Goal: Book appointment/travel/reservation

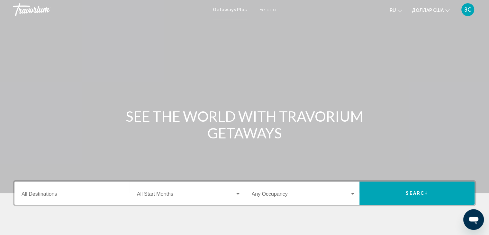
click at [266, 10] on font "Бегства" at bounding box center [268, 9] width 17 height 5
click at [399, 11] on icon "Изменить язык" at bounding box center [400, 10] width 5 height 5
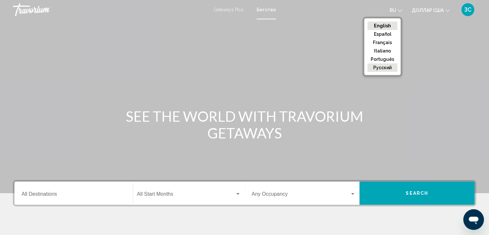
click at [377, 67] on button "русский" at bounding box center [383, 67] width 30 height 8
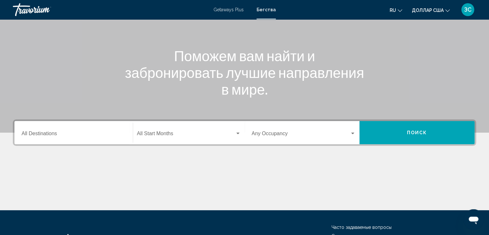
scroll to position [115, 0]
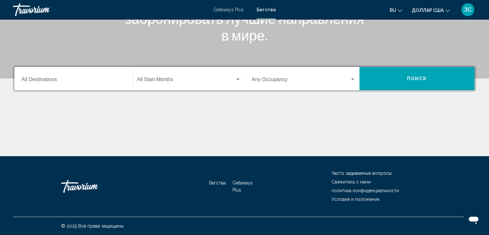
click at [127, 76] on div "Destination All Destinations" at bounding box center [74, 79] width 112 height 20
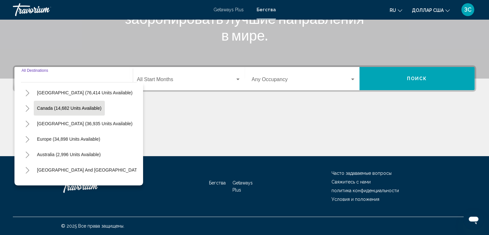
scroll to position [32, 0]
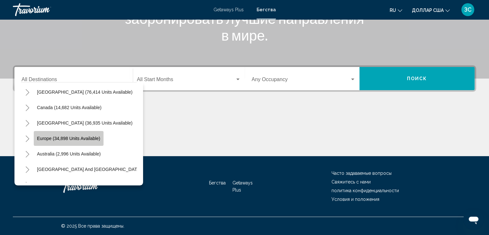
click at [87, 136] on span "Europe (34,898 units available)" at bounding box center [68, 138] width 63 height 5
type input "**********"
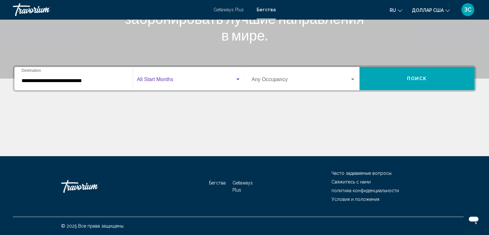
click at [169, 78] on span "Search widget" at bounding box center [186, 81] width 98 height 6
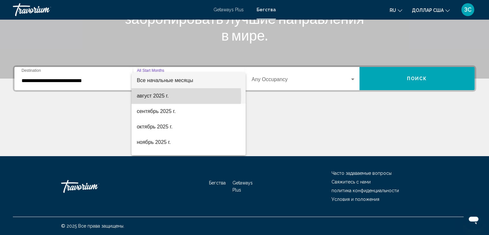
click at [158, 96] on font "август 2025 г." at bounding box center [153, 95] width 32 height 5
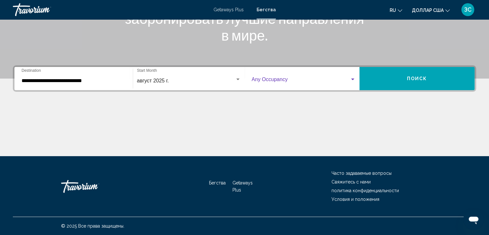
click at [264, 81] on span "Search widget" at bounding box center [301, 81] width 98 height 6
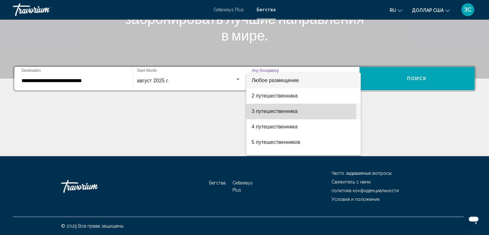
click at [262, 112] on font "3 путешественника" at bounding box center [275, 110] width 46 height 5
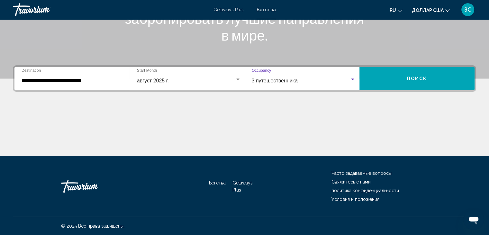
click at [403, 77] on button "Поиск" at bounding box center [417, 78] width 115 height 23
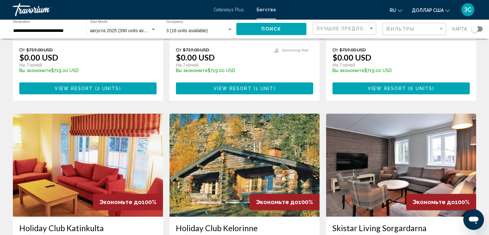
scroll to position [225, 0]
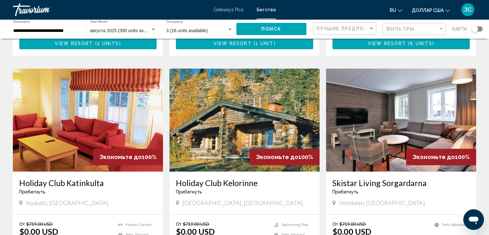
click at [475, 221] on icon "Открытое окно обмена сообщениями" at bounding box center [474, 221] width 10 height 8
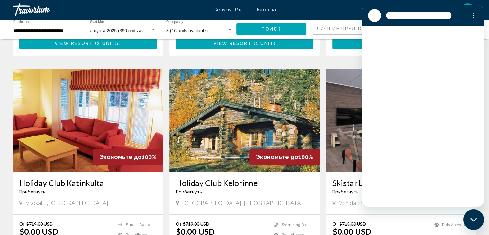
scroll to position [0, 0]
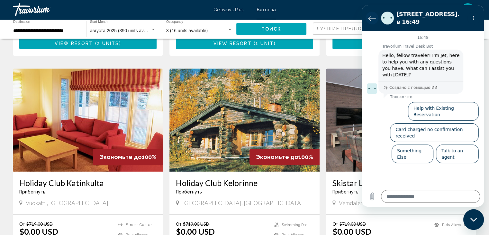
click at [371, 16] on icon "Вернуться к списку разговоров" at bounding box center [372, 18] width 7 height 5
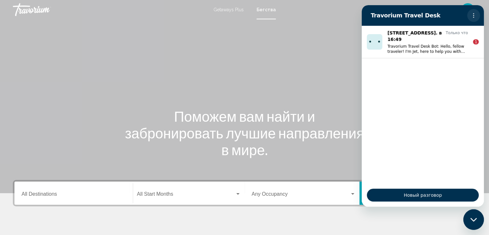
click at [473, 15] on icon "Меню параметров" at bounding box center [473, 15] width 5 height 5
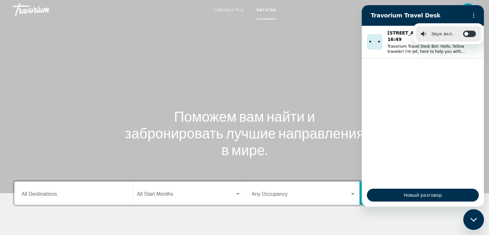
click at [232, 71] on div "Основное содержание" at bounding box center [244, 96] width 489 height 193
